Goal: Task Accomplishment & Management: Manage account settings

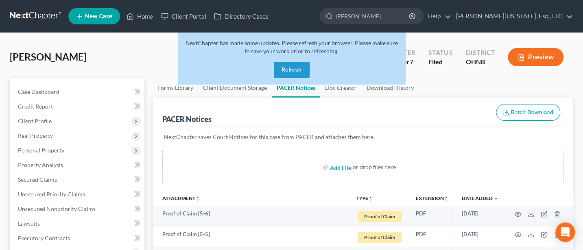
type input "[PERSON_NAME]"
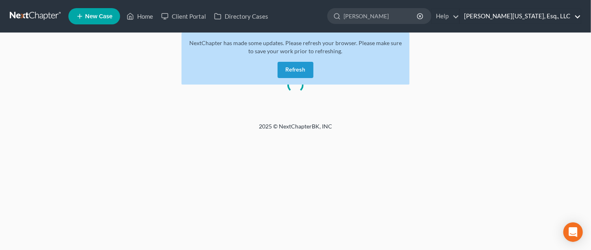
click at [547, 16] on link "[PERSON_NAME][US_STATE], Esq., LLC" at bounding box center [520, 16] width 121 height 15
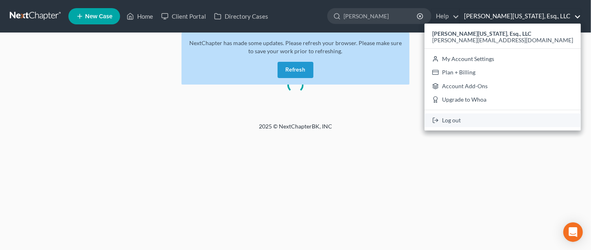
click at [530, 121] on link "Log out" at bounding box center [503, 121] width 156 height 14
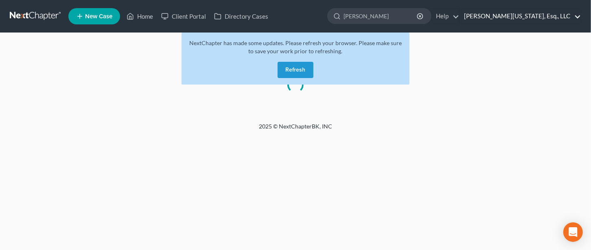
click at [535, 17] on link "[PERSON_NAME][US_STATE], Esq., LLC" at bounding box center [520, 16] width 121 height 15
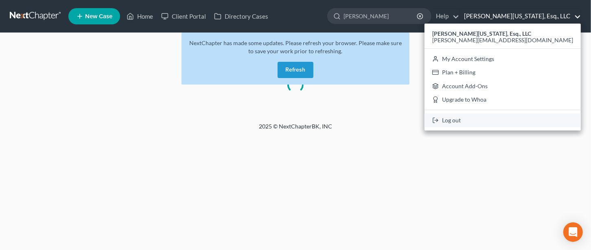
click at [519, 119] on link "Log out" at bounding box center [503, 121] width 156 height 14
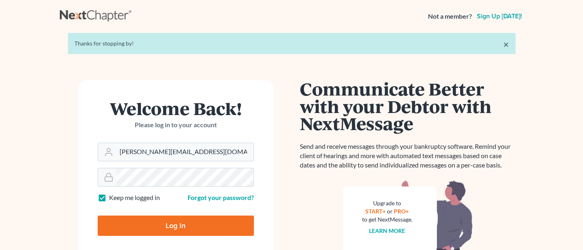
click at [185, 218] on input "Log In" at bounding box center [176, 226] width 156 height 20
type input "Thinking..."
